Goal: Information Seeking & Learning: Learn about a topic

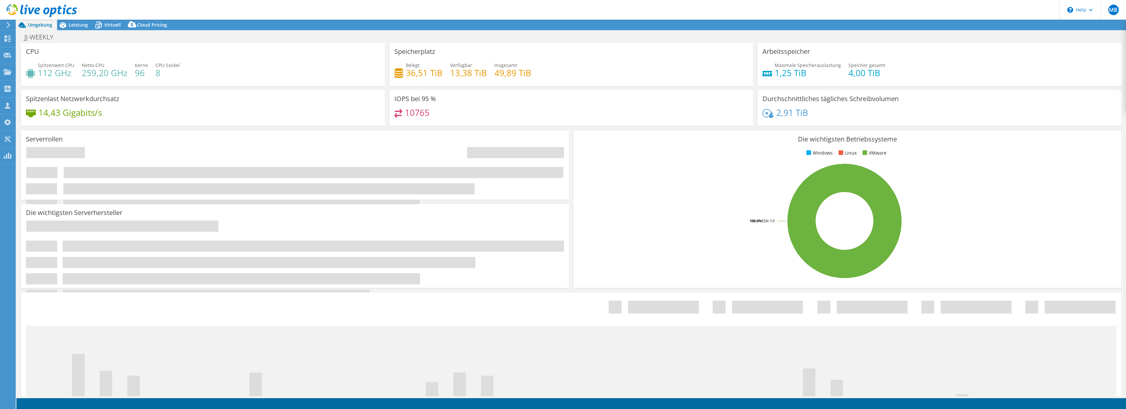
select select "USD"
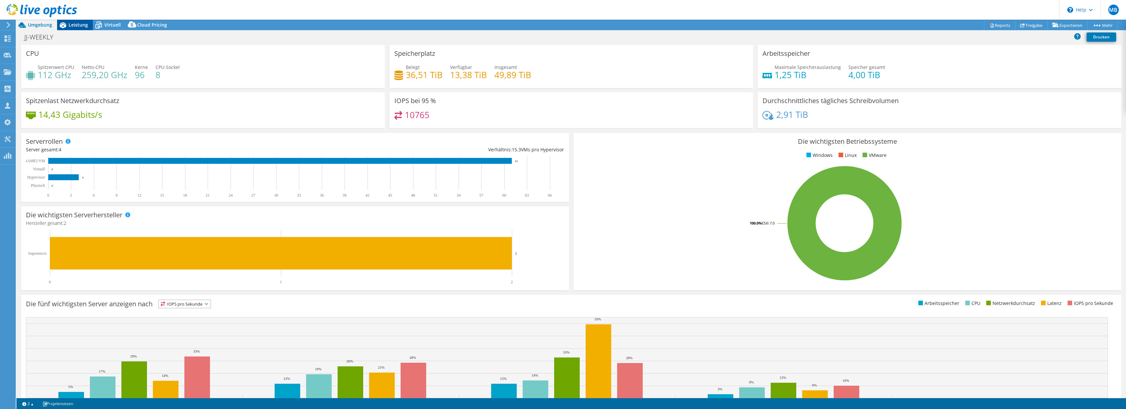
click at [78, 28] on span "Leistung" at bounding box center [78, 25] width 19 height 6
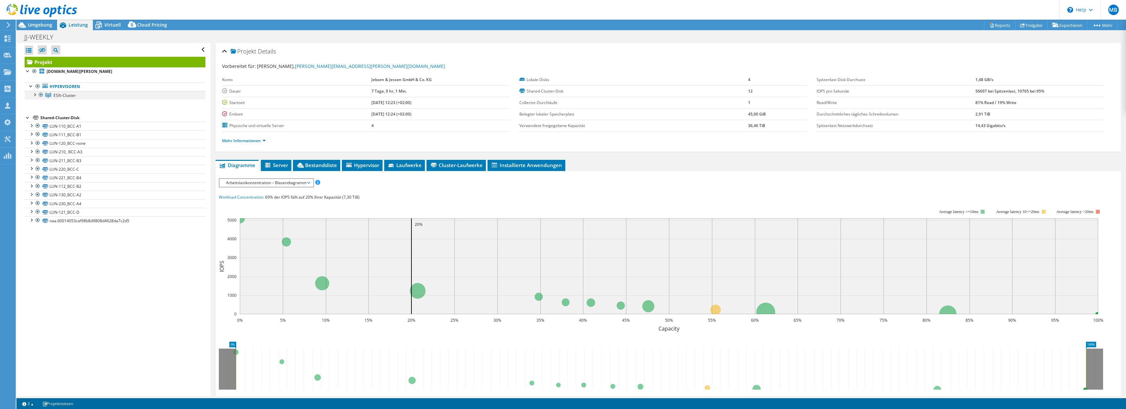
click at [35, 94] on div at bounding box center [34, 94] width 7 height 7
click at [60, 94] on span "ESXi-Cluster" at bounding box center [64, 96] width 22 height 6
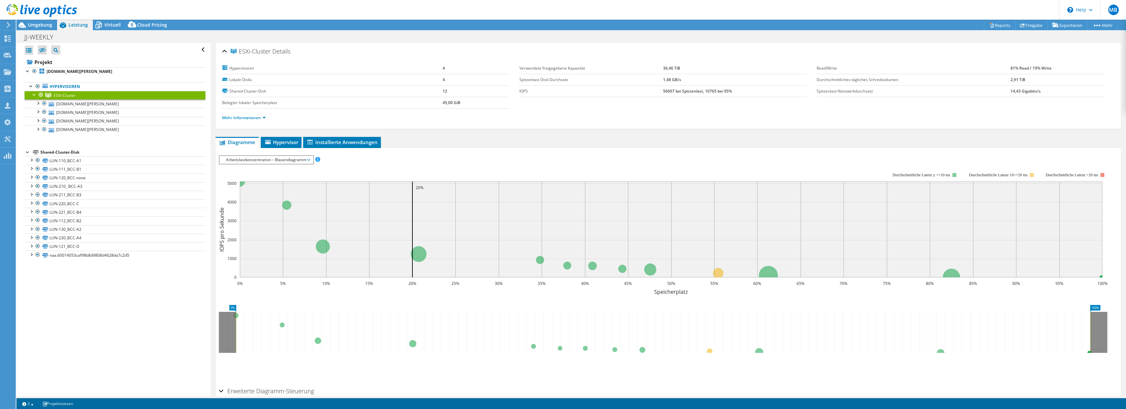
click at [308, 159] on span "Arbeitslastkonzentration – Blasendiagramm" at bounding box center [266, 160] width 87 height 8
click at [258, 116] on link "Mehr Informationen" at bounding box center [244, 118] width 44 height 6
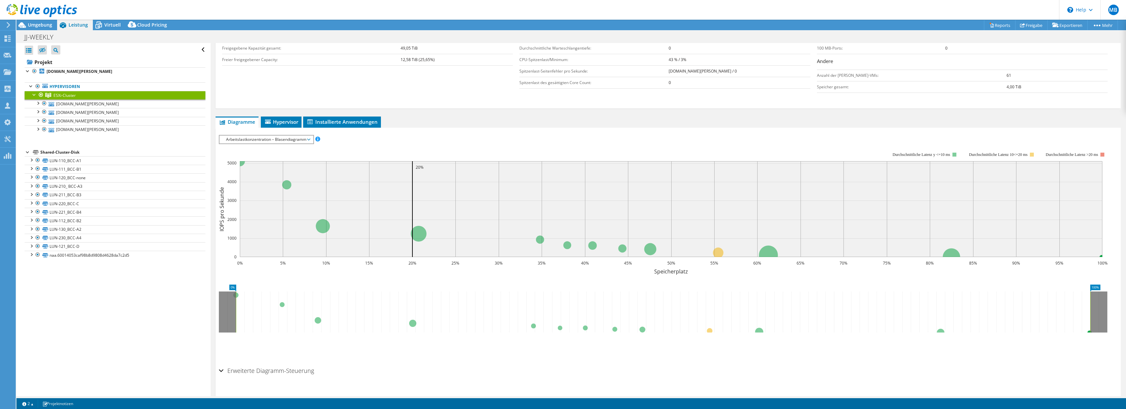
scroll to position [157, 0]
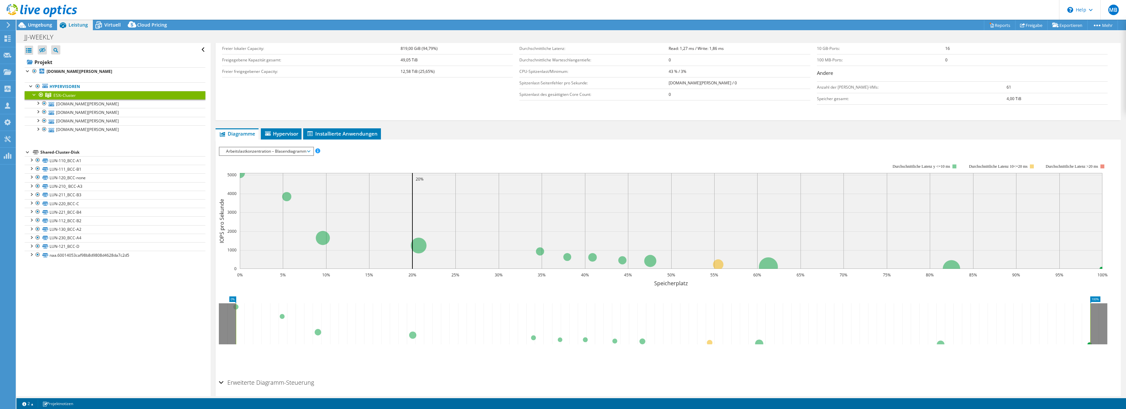
click at [309, 152] on span "Arbeitslastkonzentration – Blasendiagramm" at bounding box center [266, 151] width 87 height 8
click at [248, 160] on li "IOPS pro Sekunde" at bounding box center [267, 159] width 94 height 8
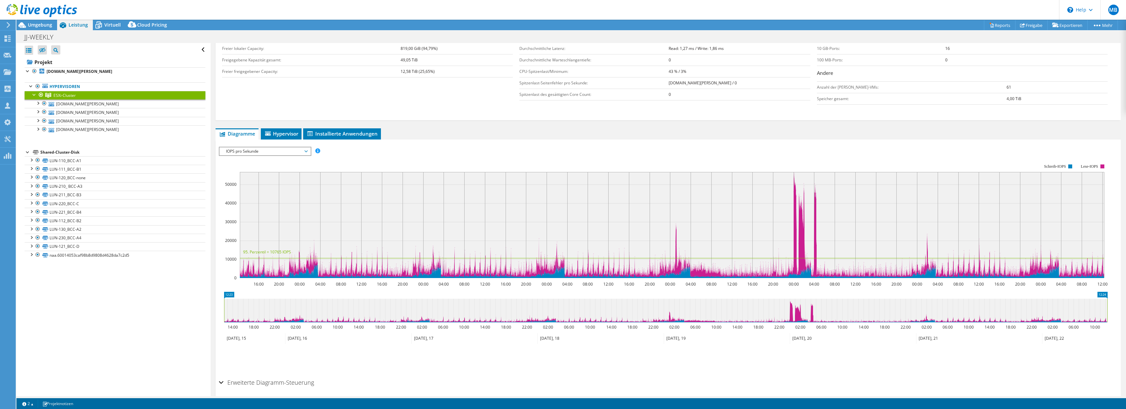
click at [308, 150] on span "IOPS pro Sekunde" at bounding box center [265, 151] width 91 height 8
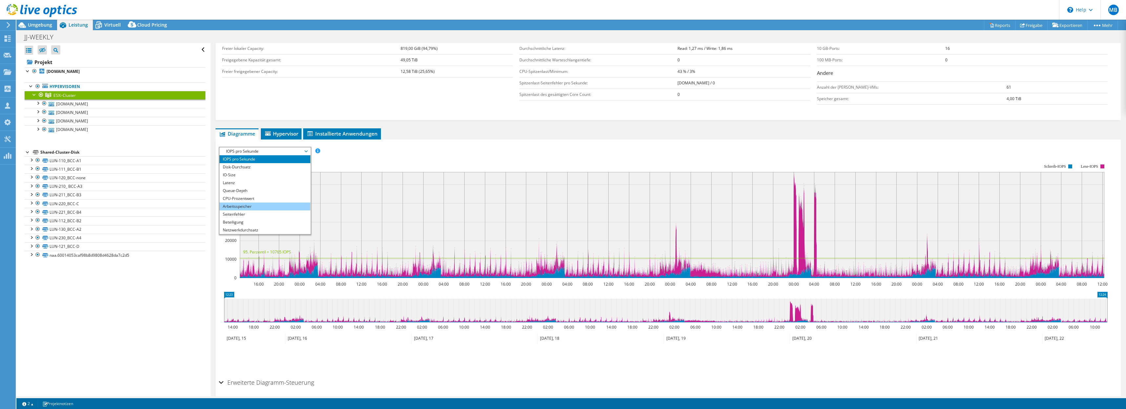
click at [252, 205] on li "Arbeitsspeicher" at bounding box center [265, 206] width 91 height 8
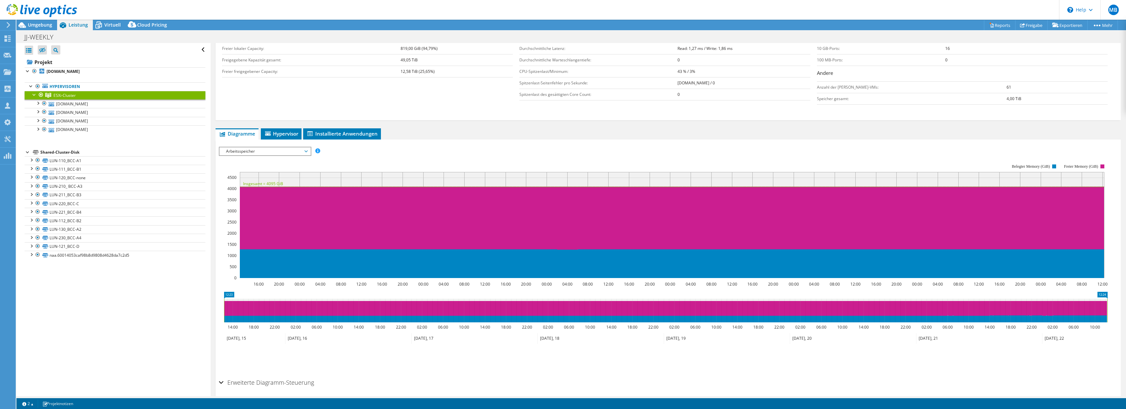
click at [283, 153] on span "Arbeitsspeicher" at bounding box center [265, 151] width 84 height 8
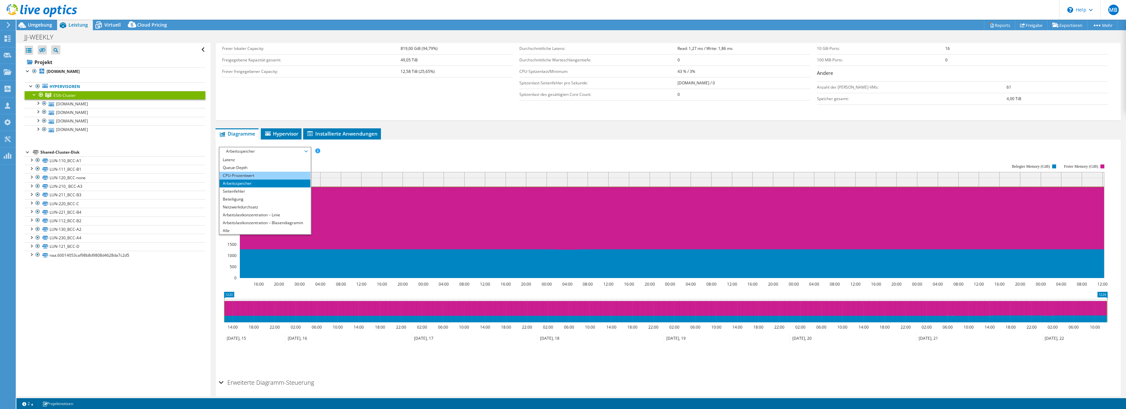
scroll to position [24, 0]
click at [238, 176] on li "CPU-Prozentwert" at bounding box center [265, 175] width 91 height 8
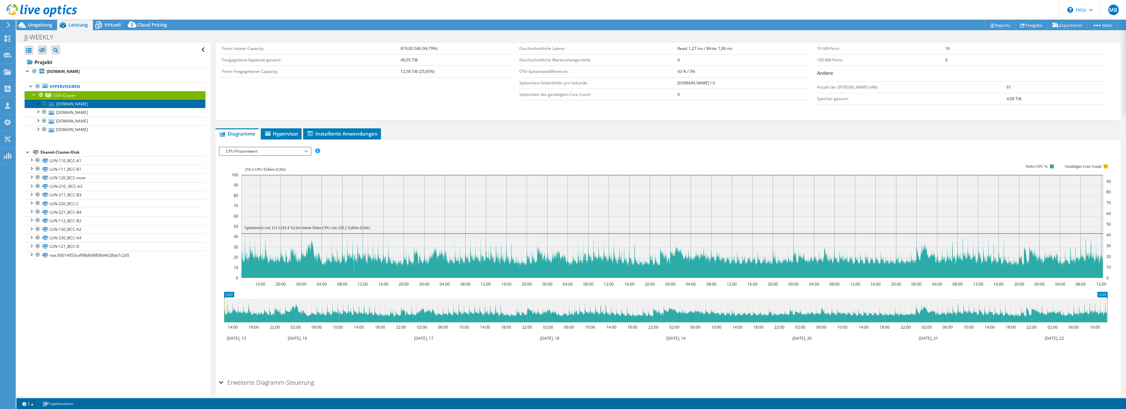
click at [61, 105] on link "[DOMAIN_NAME][PERSON_NAME]" at bounding box center [115, 103] width 181 height 9
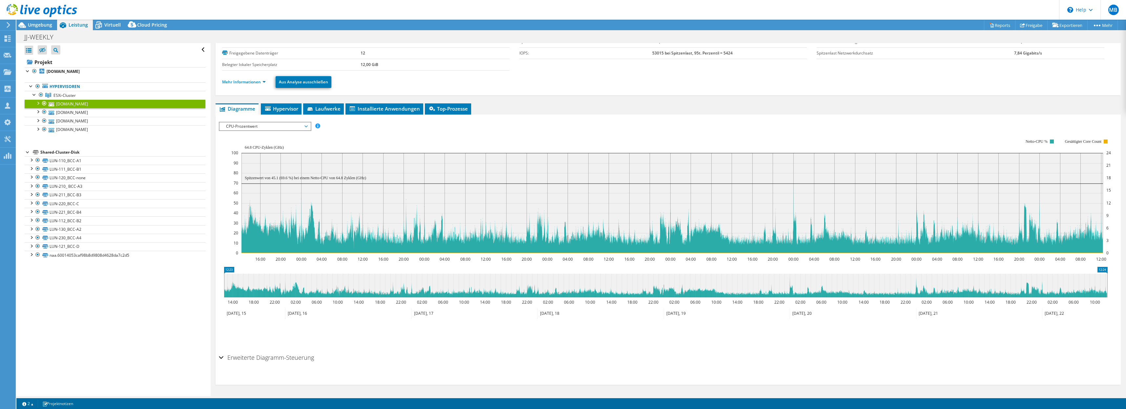
scroll to position [37, 0]
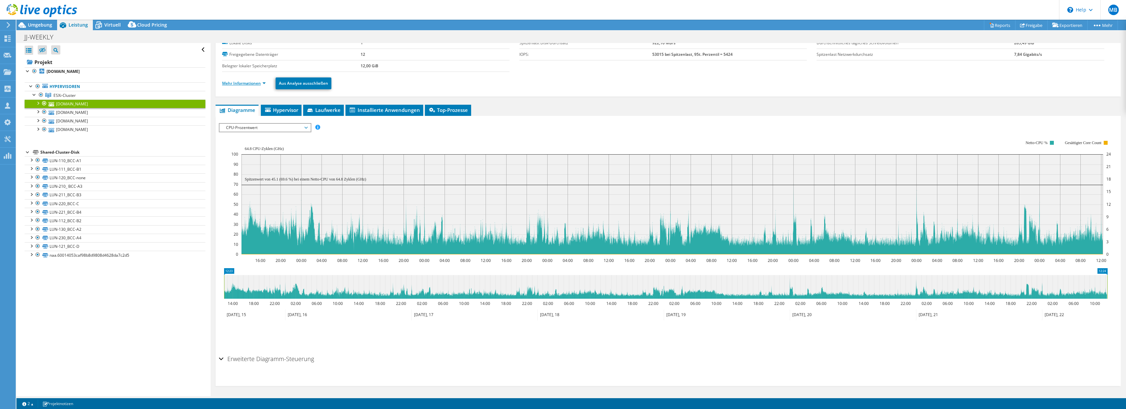
click at [255, 83] on link "Mehr Informationen" at bounding box center [244, 83] width 44 height 6
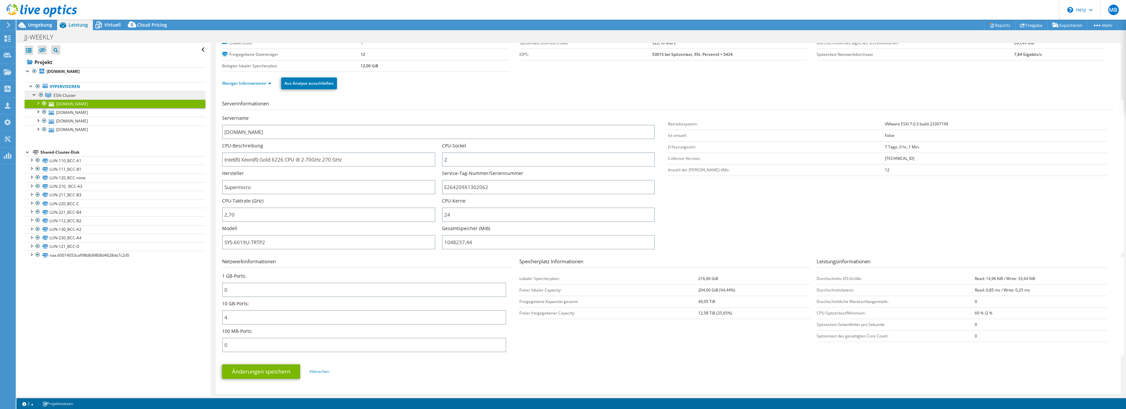
click at [75, 95] on link "ESXi-Cluster" at bounding box center [115, 95] width 181 height 9
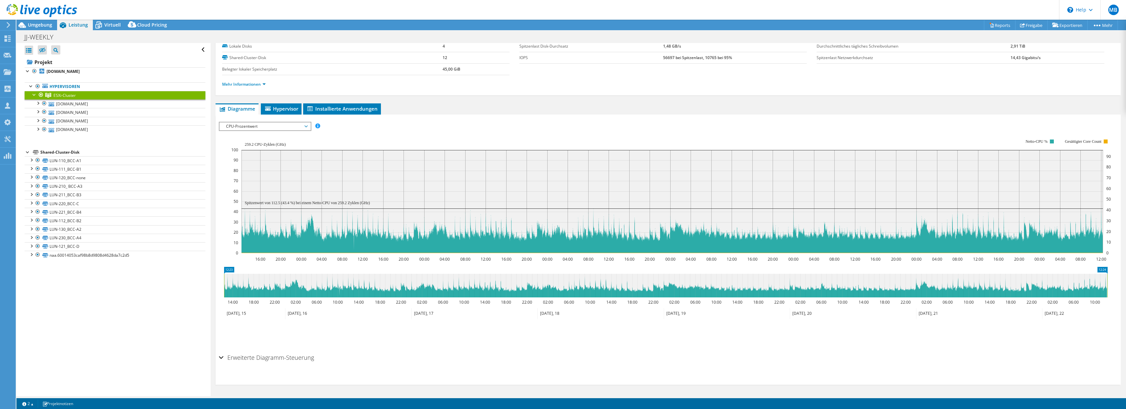
scroll to position [0, 0]
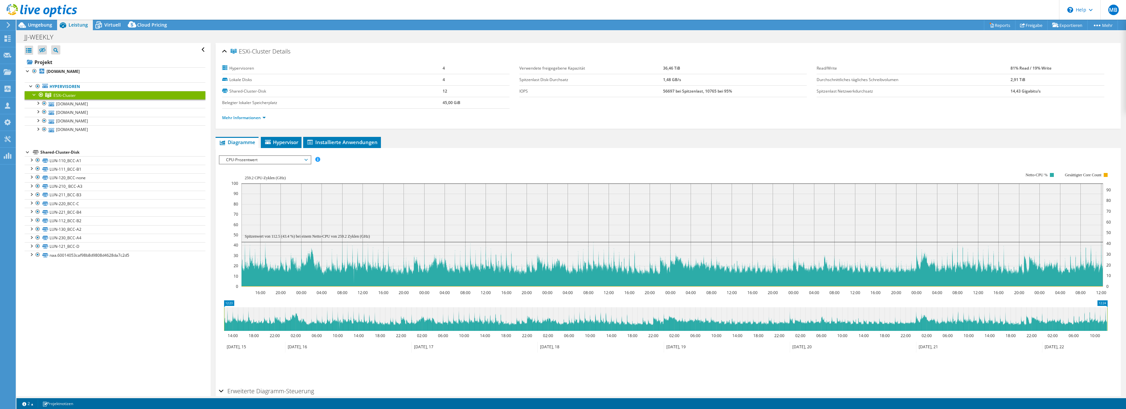
click at [290, 162] on span "CPU-Prozentwert" at bounding box center [265, 160] width 84 height 8
click at [281, 225] on li "Arbeitslastkonzentration – Linie" at bounding box center [265, 223] width 91 height 8
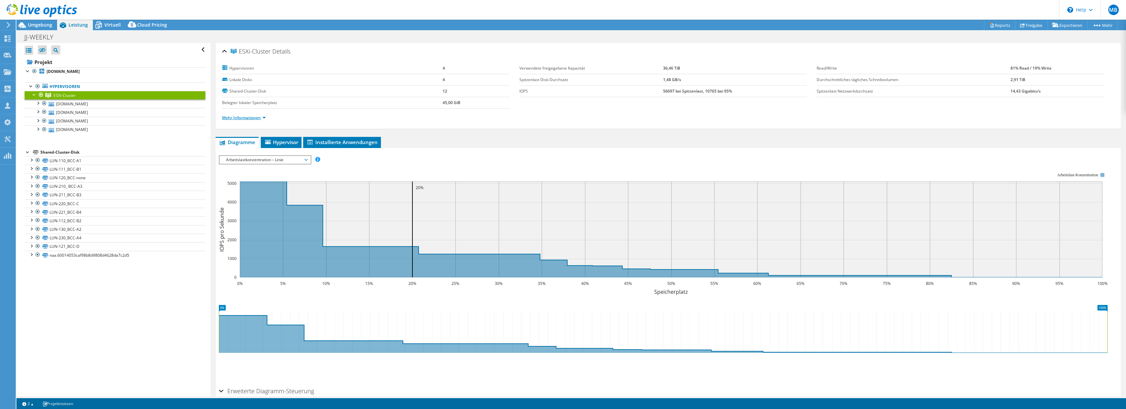
click at [254, 117] on link "Mehr Informationen" at bounding box center [244, 118] width 44 height 6
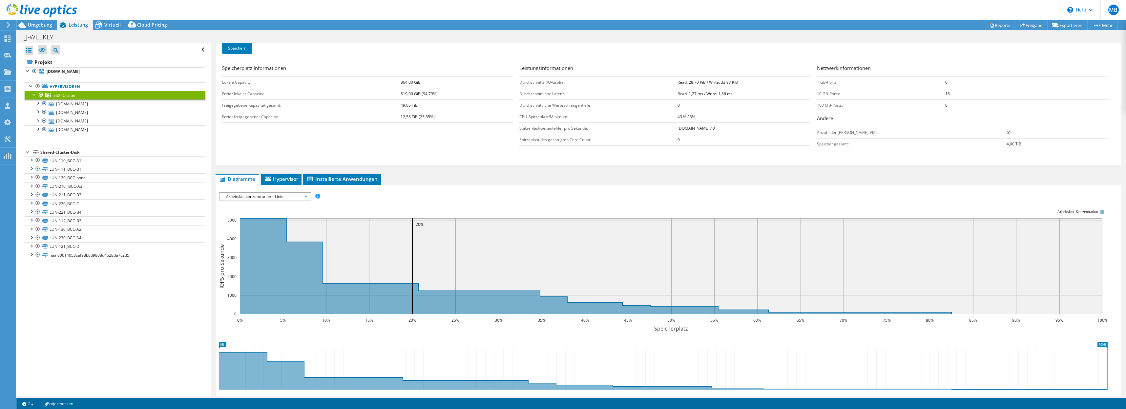
scroll to position [182, 0]
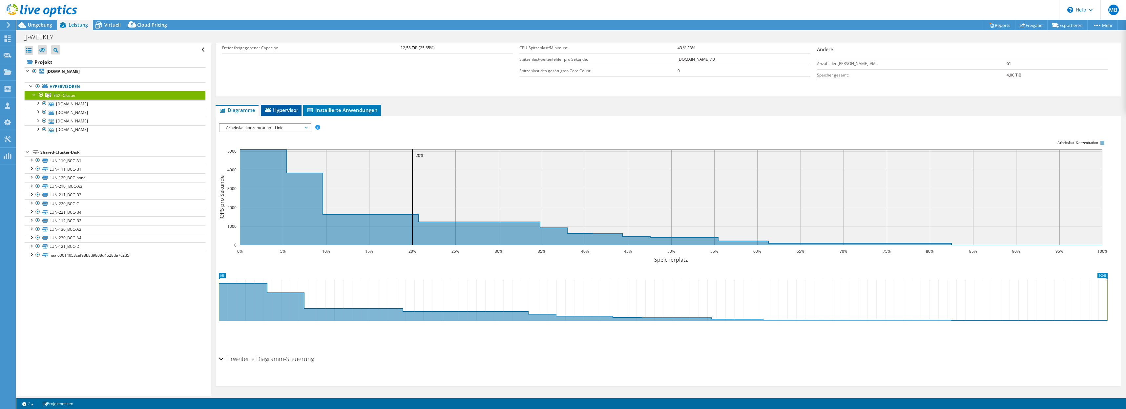
click at [274, 109] on span "Hypervisor" at bounding box center [281, 110] width 34 height 7
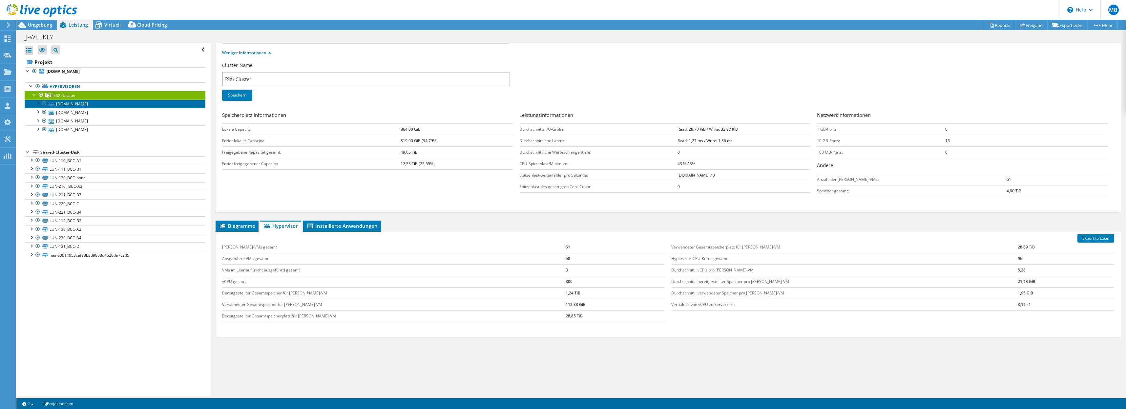
click at [130, 107] on link "[DOMAIN_NAME][PERSON_NAME]" at bounding box center [115, 103] width 181 height 9
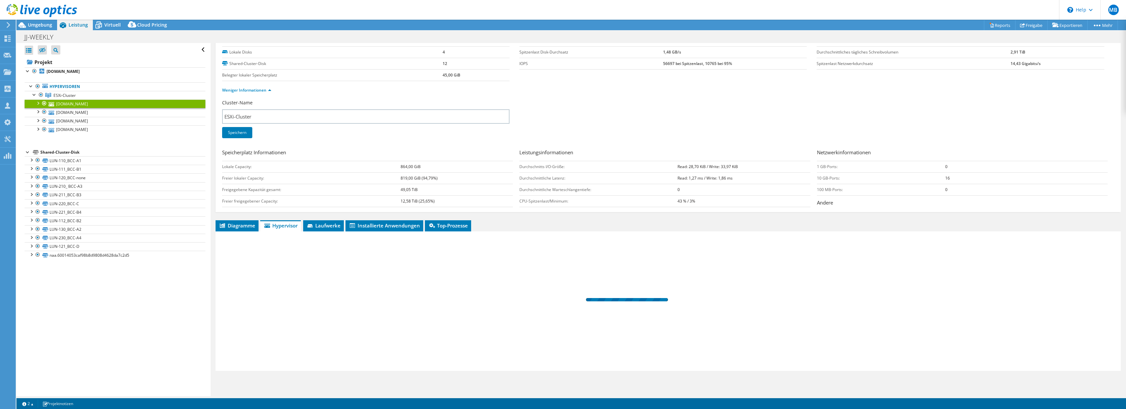
scroll to position [0, 0]
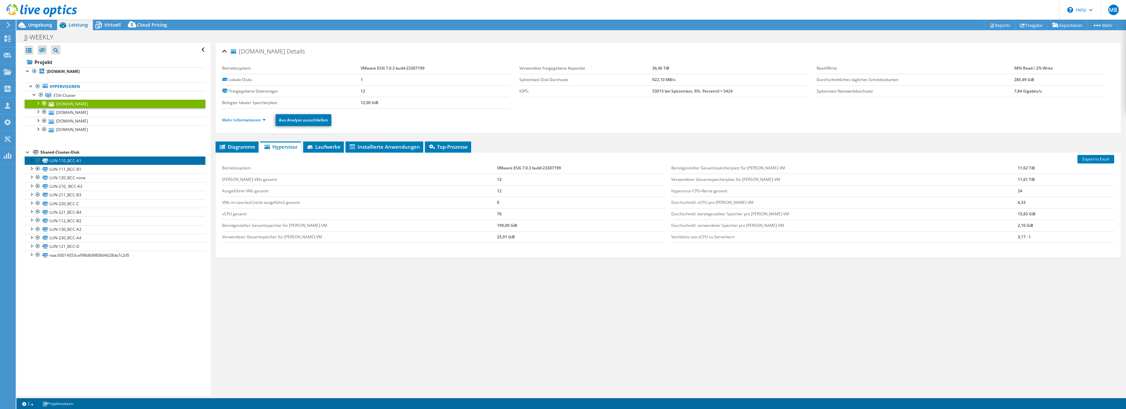
click at [84, 163] on link "LUN-110_BCC-A1" at bounding box center [115, 160] width 181 height 9
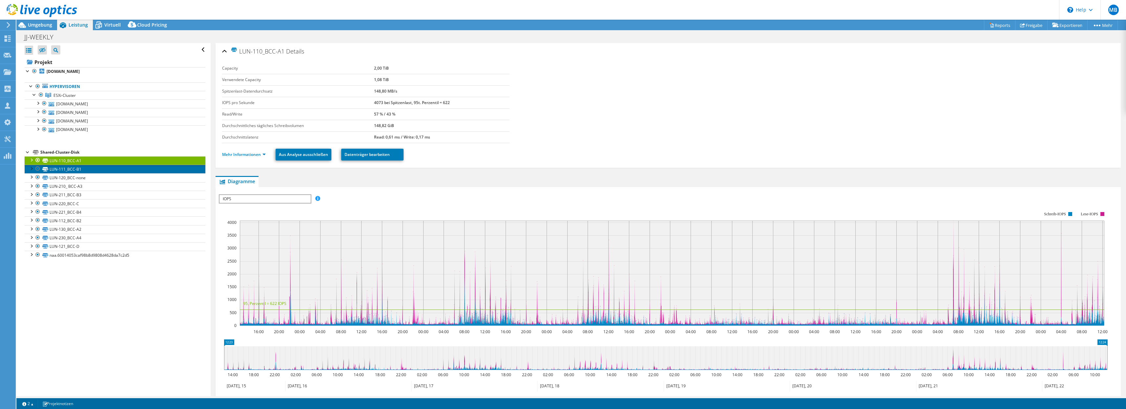
click at [60, 171] on link "LUN-111_BCC-B1" at bounding box center [115, 169] width 181 height 9
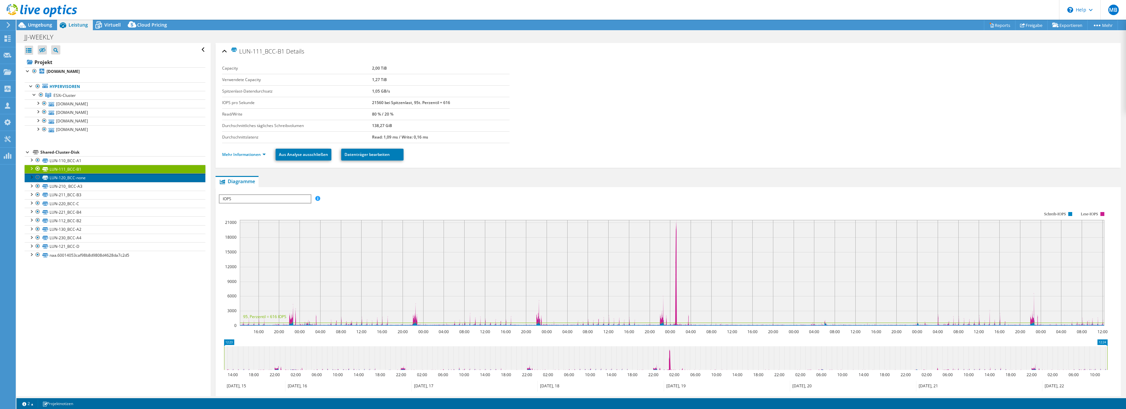
click at [63, 178] on link "LUN-120_BCC-none" at bounding box center [115, 177] width 181 height 9
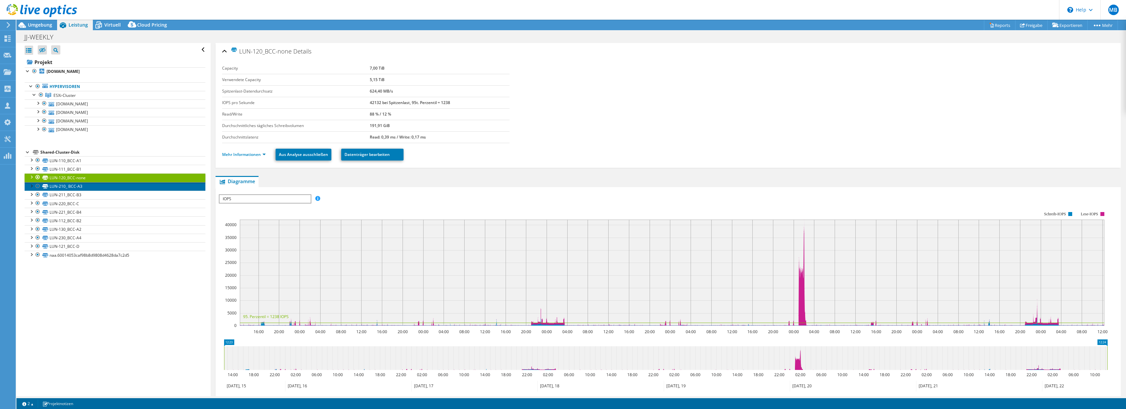
click at [68, 187] on link "LUN-210_ BCC-A3" at bounding box center [115, 186] width 181 height 9
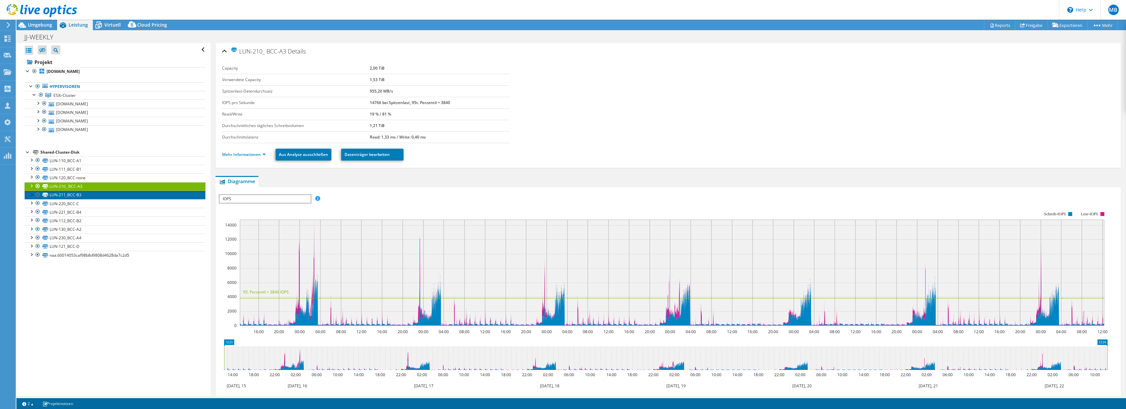
click at [71, 194] on link "LUN-211_BCC-B3" at bounding box center [115, 195] width 181 height 9
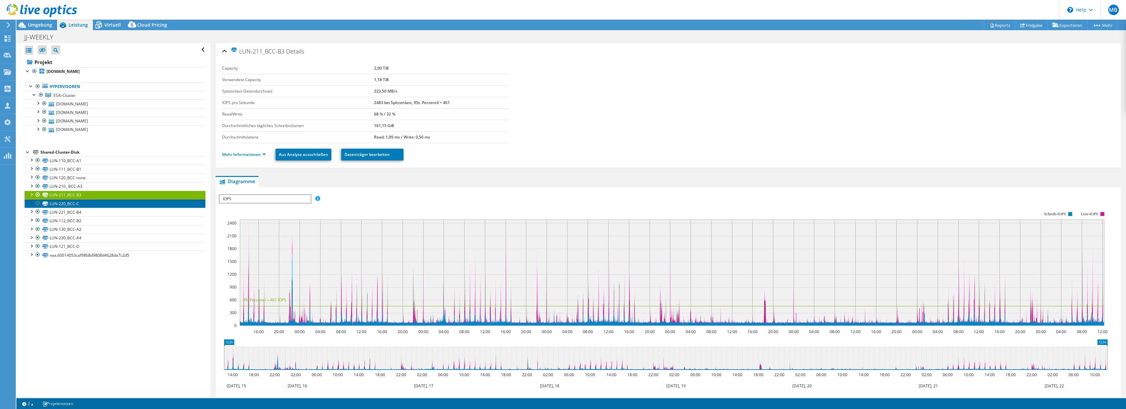
click at [65, 202] on link "LUN-220_BCC-C" at bounding box center [115, 203] width 181 height 9
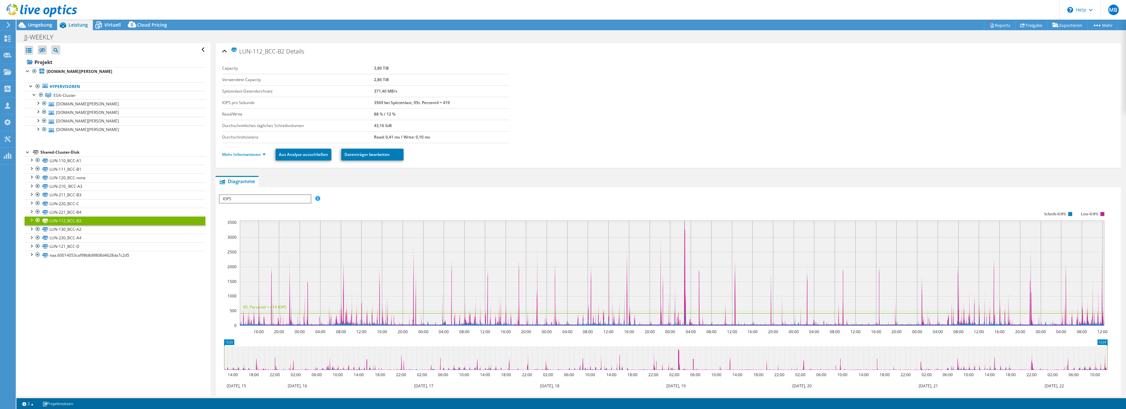
select select "USD"
click at [66, 230] on link "LUN-130_BCC-A2" at bounding box center [115, 229] width 181 height 9
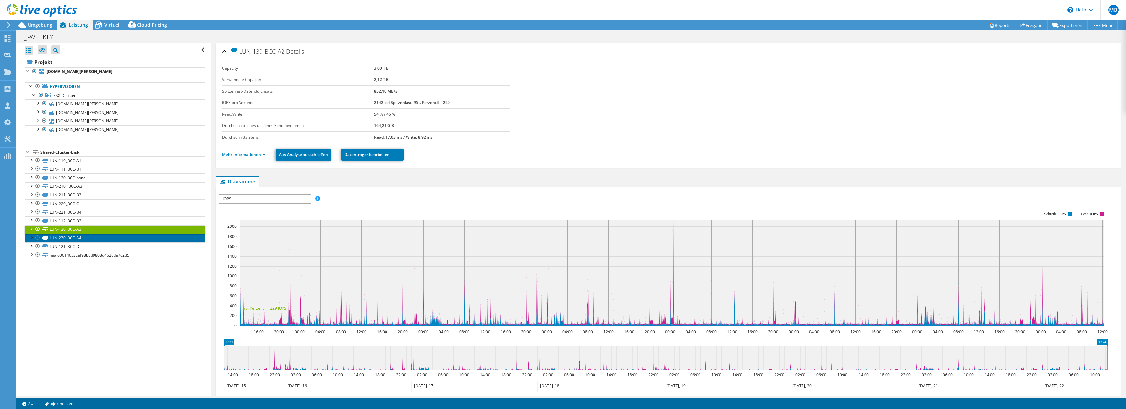
click at [64, 237] on link "LUN-230_BCC-A4" at bounding box center [115, 238] width 181 height 9
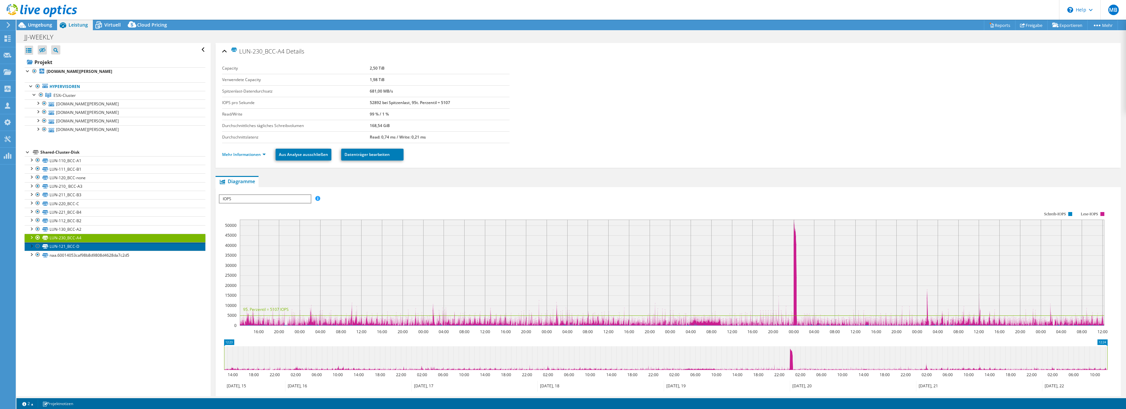
click at [67, 243] on link "LUN-121_BCC-D" at bounding box center [115, 246] width 181 height 9
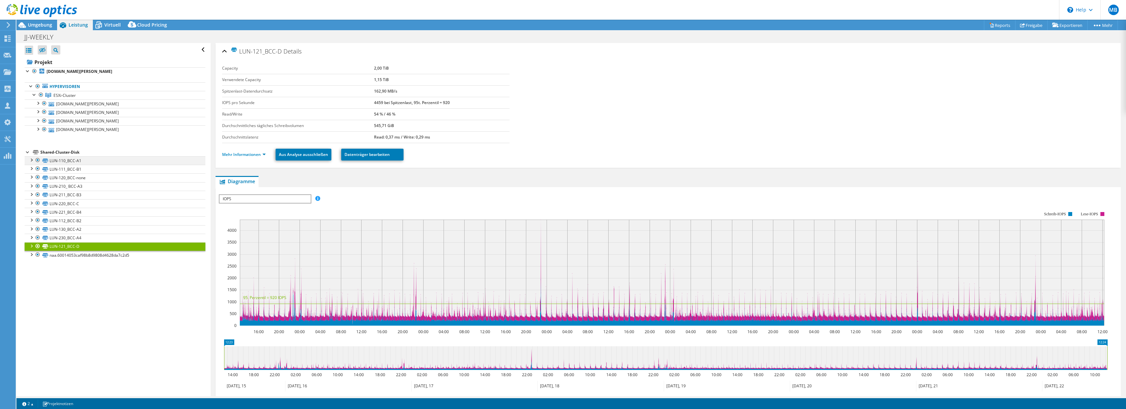
click at [31, 159] on div at bounding box center [31, 159] width 7 height 7
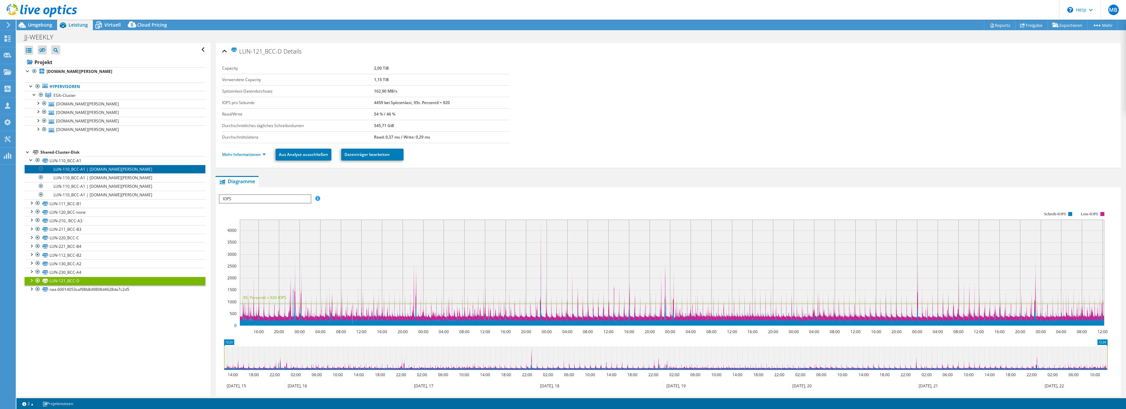
click at [80, 168] on link "LUN-110_BCC-A1 | [DOMAIN_NAME][PERSON_NAME]" at bounding box center [115, 169] width 181 height 9
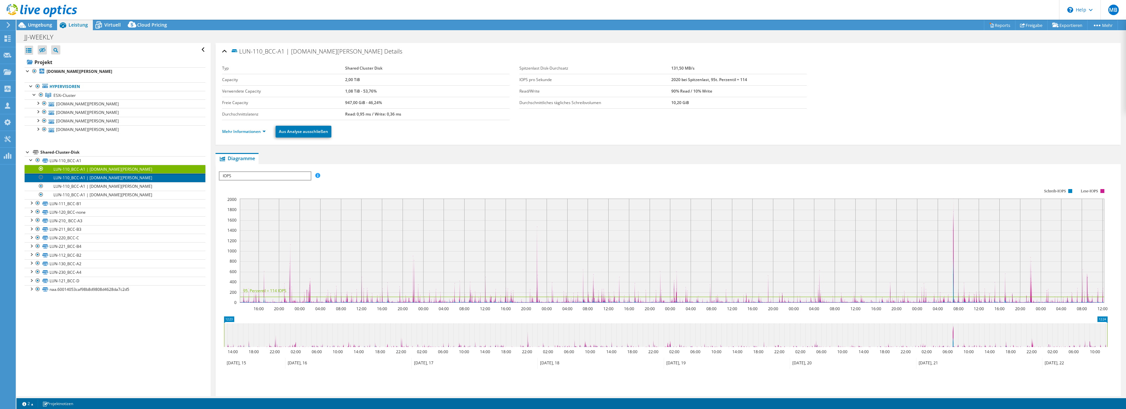
click at [86, 178] on link "LUN-110_BCC-A1 | [DOMAIN_NAME][PERSON_NAME]" at bounding box center [115, 177] width 181 height 9
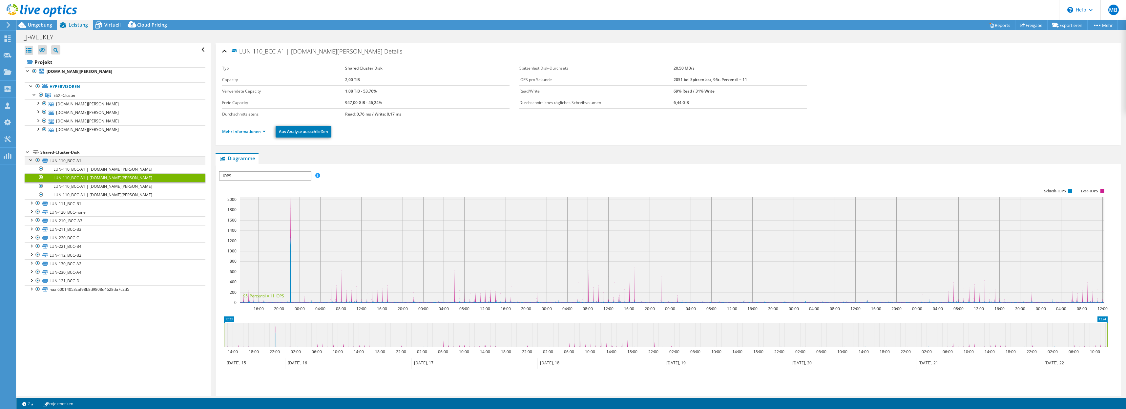
click at [30, 160] on div at bounding box center [31, 159] width 7 height 7
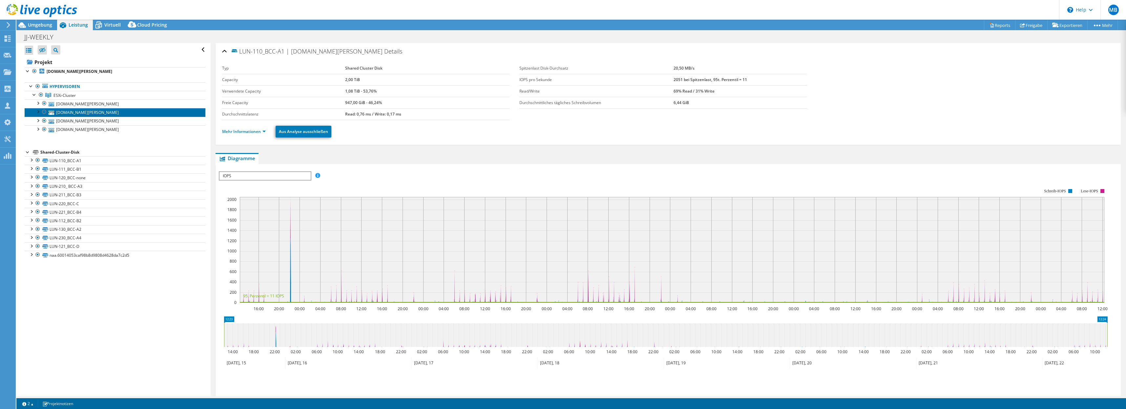
click at [80, 114] on link "[DOMAIN_NAME][PERSON_NAME]" at bounding box center [115, 112] width 181 height 9
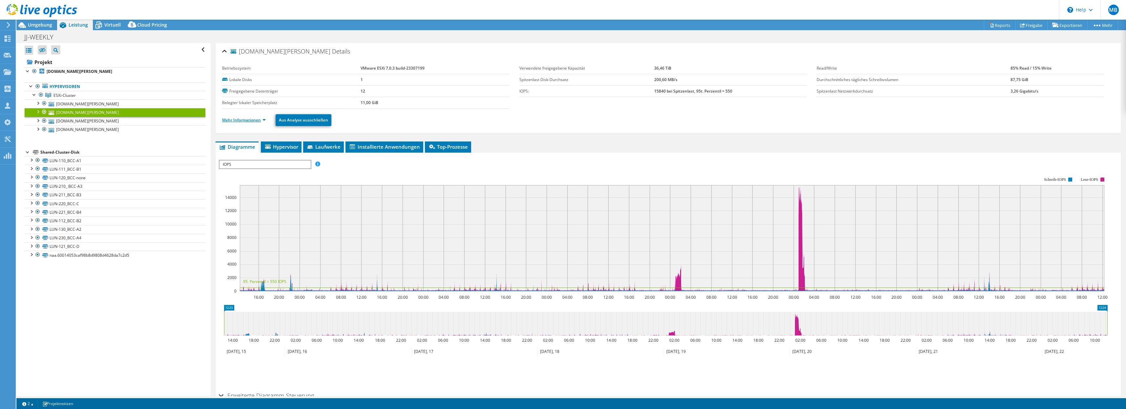
click at [233, 122] on link "Mehr Informationen" at bounding box center [244, 120] width 44 height 6
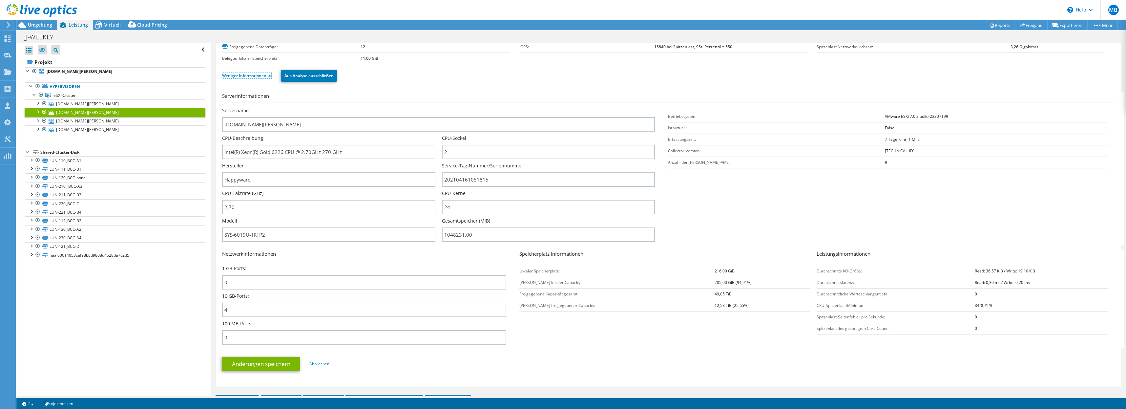
scroll to position [0, 0]
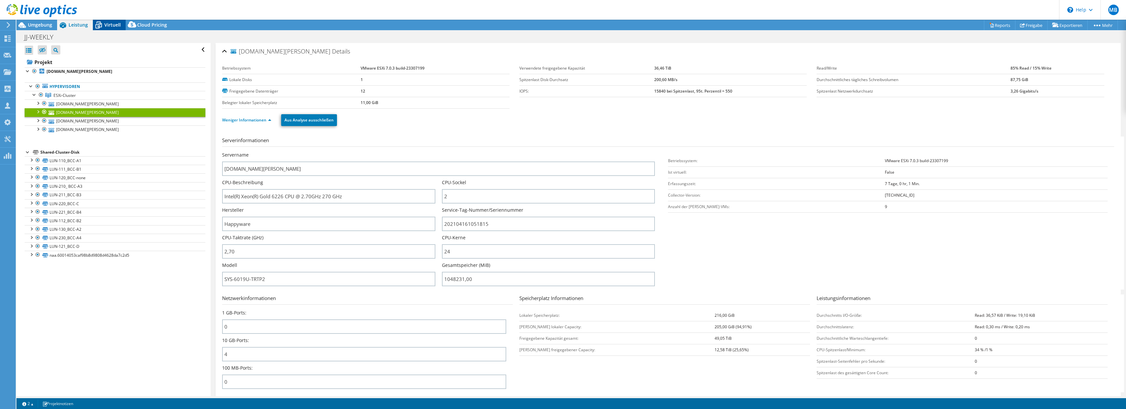
click at [116, 28] on div "Virtuell" at bounding box center [109, 25] width 33 height 10
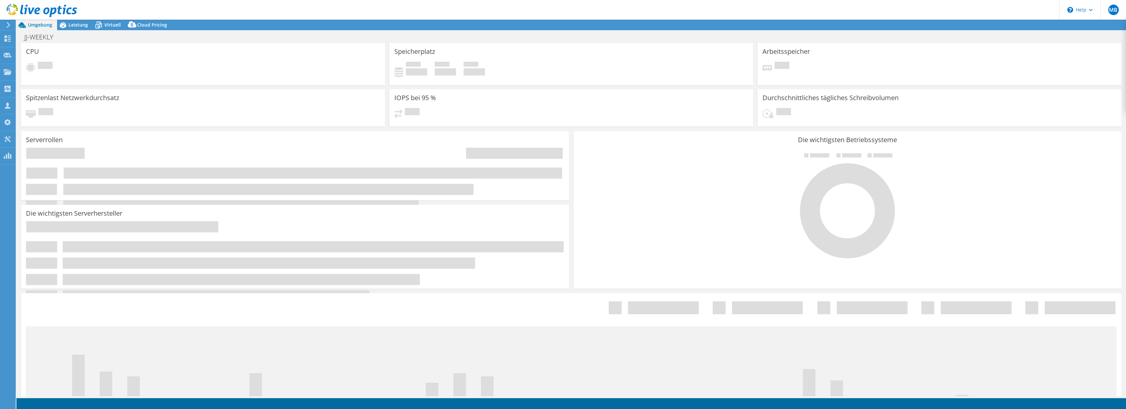
select select
select select "USD"
